Goal: Transaction & Acquisition: Book appointment/travel/reservation

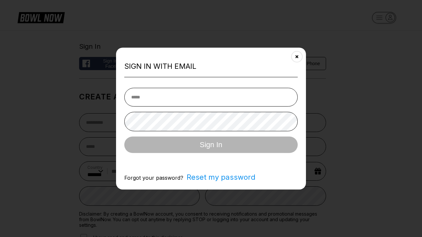
select select "**"
type input "**********"
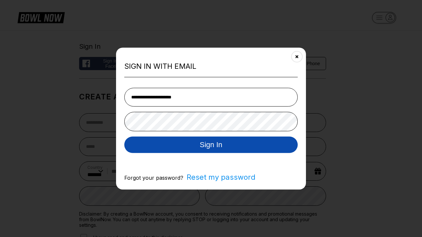
click at [211, 145] on button "Sign In" at bounding box center [210, 144] width 173 height 16
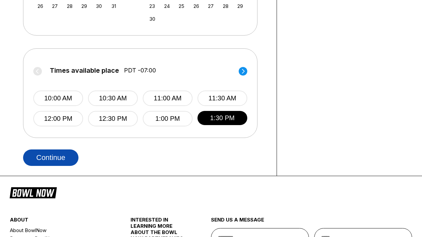
click at [51, 158] on button "Continue" at bounding box center [50, 158] width 55 height 16
